Goal: Information Seeking & Learning: Learn about a topic

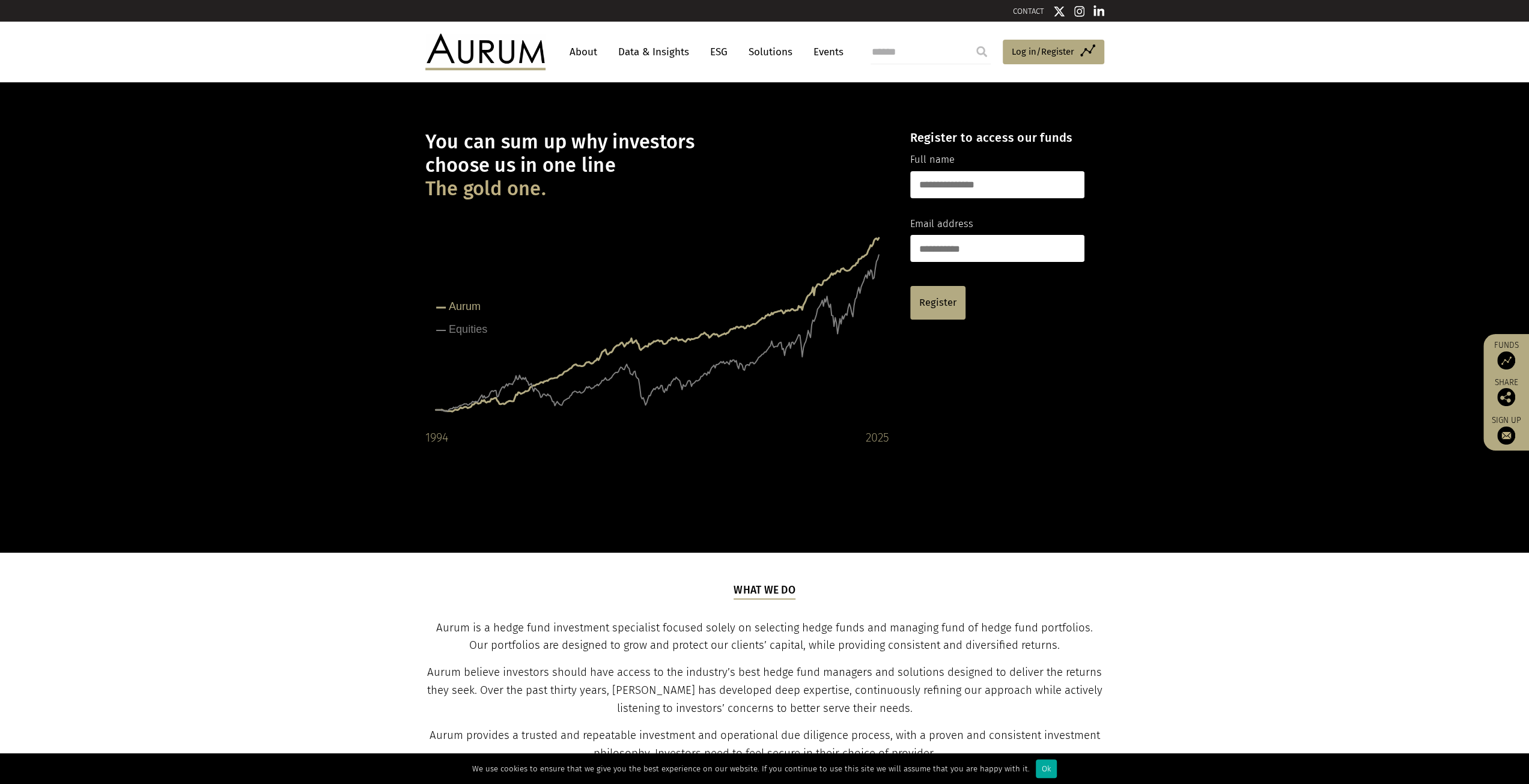
click at [575, 54] on link "About" at bounding box center [583, 52] width 40 height 22
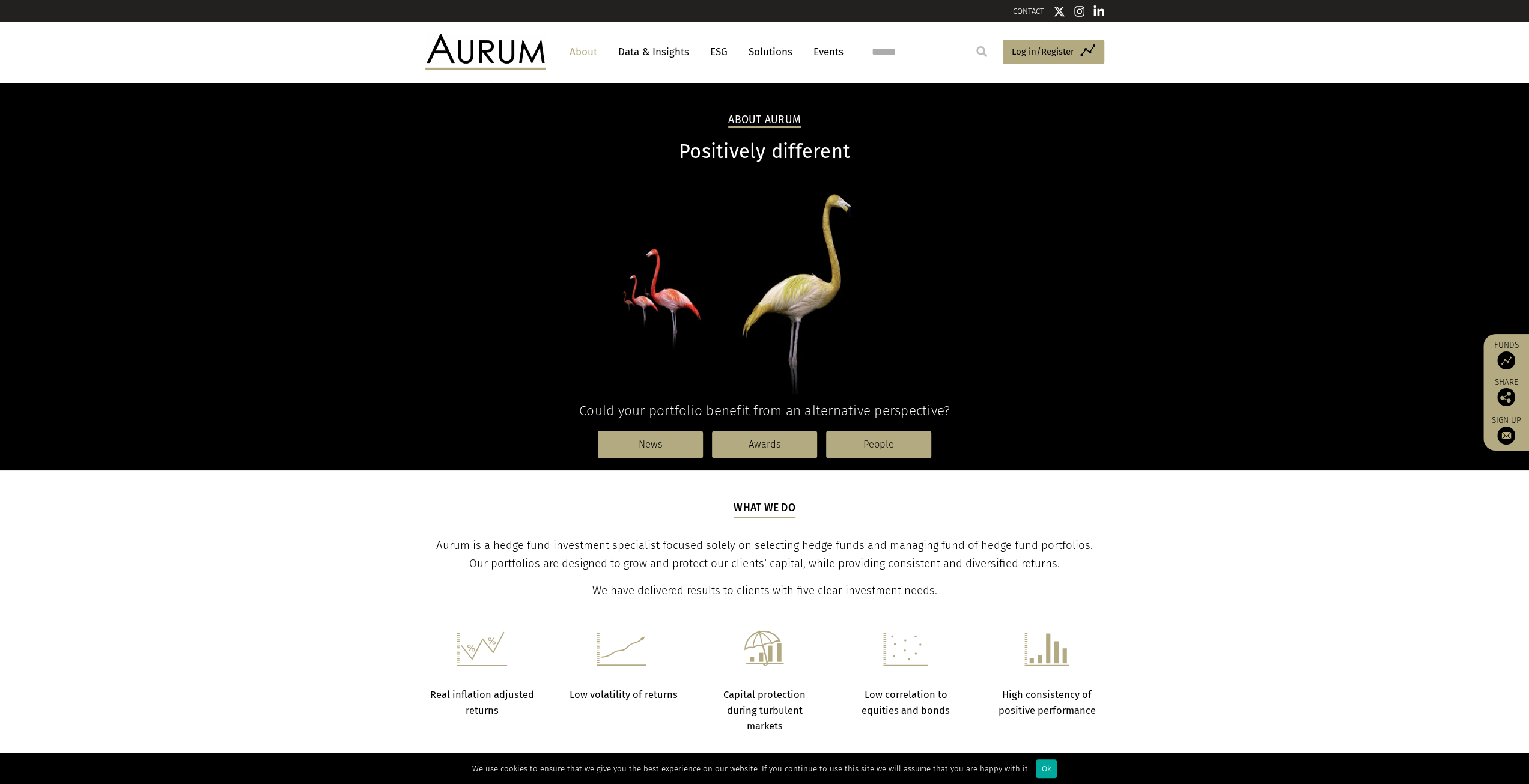
click at [837, 50] on link "Events" at bounding box center [825, 52] width 36 height 22
